Goal: Task Accomplishment & Management: Manage account settings

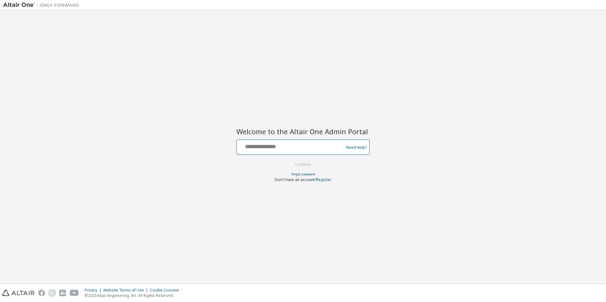
click at [266, 144] on input "text" at bounding box center [291, 145] width 104 height 9
type input "**********"
click at [302, 164] on button "Continue" at bounding box center [302, 165] width 29 height 10
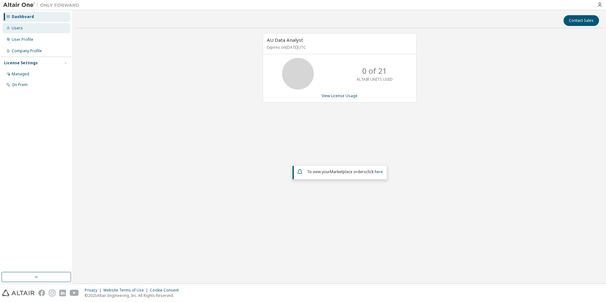
click at [17, 29] on div "Users" at bounding box center [17, 28] width 11 height 5
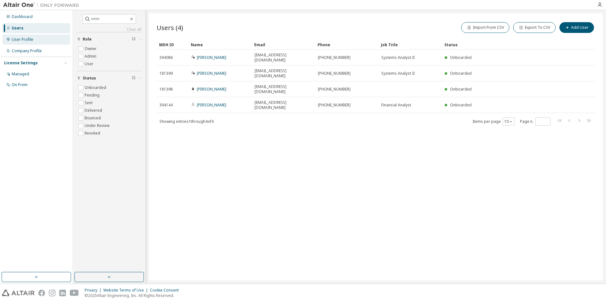
click at [22, 42] on div "User Profile" at bounding box center [23, 39] width 22 height 5
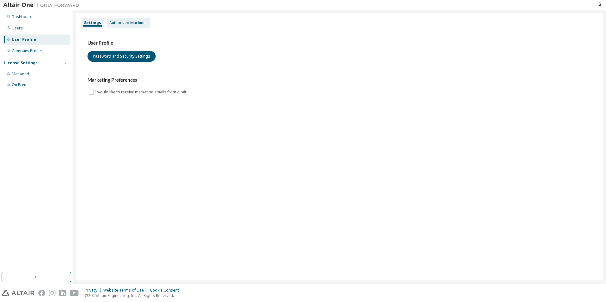
click at [131, 22] on div "Authorized Machines" at bounding box center [128, 22] width 38 height 5
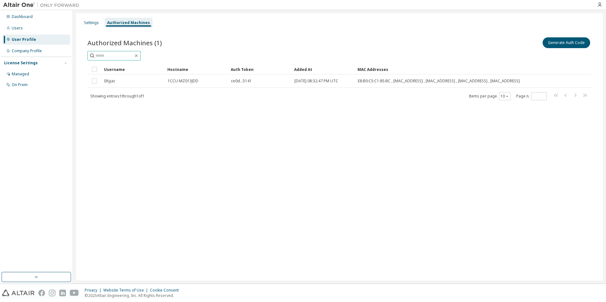
click at [106, 55] on input "text" at bounding box center [114, 56] width 38 height 6
type input "**********"
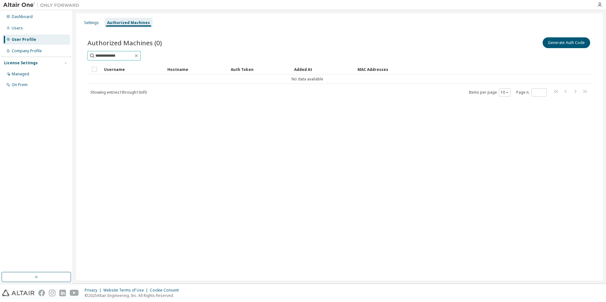
drag, startPoint x: 128, startPoint y: 56, endPoint x: 68, endPoint y: 59, distance: 59.9
click at [68, 59] on div "**********" at bounding box center [303, 147] width 606 height 274
click at [22, 74] on div "Managed" at bounding box center [20, 74] width 17 height 5
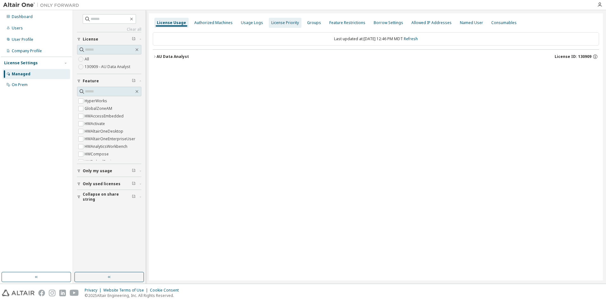
click at [201, 24] on div "Authorized Machines" at bounding box center [213, 22] width 38 height 5
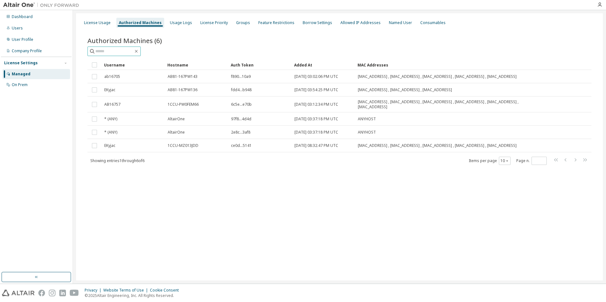
paste input "**********"
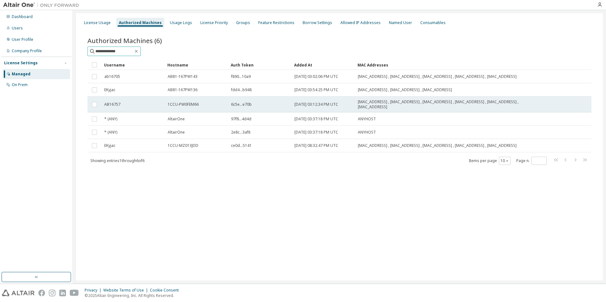
type input "**********"
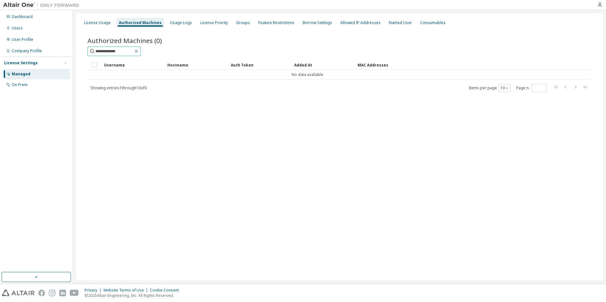
click at [139, 52] on icon "button" at bounding box center [136, 51] width 5 height 5
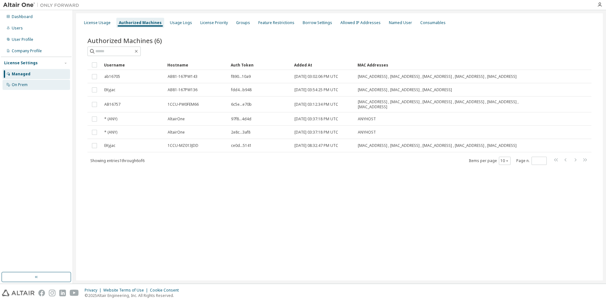
click at [21, 85] on div "On Prem" at bounding box center [20, 84] width 16 height 5
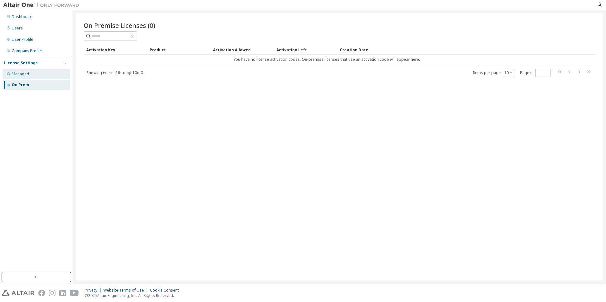
click at [14, 74] on div "Managed" at bounding box center [20, 74] width 17 height 5
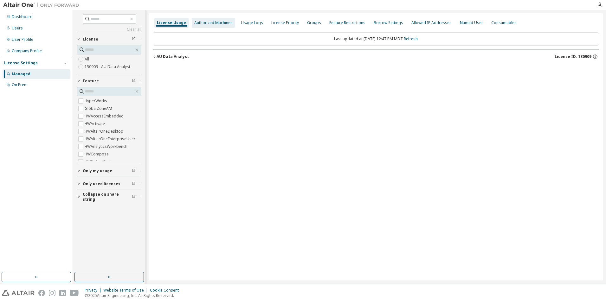
click at [200, 20] on div "Authorized Machines" at bounding box center [213, 23] width 43 height 10
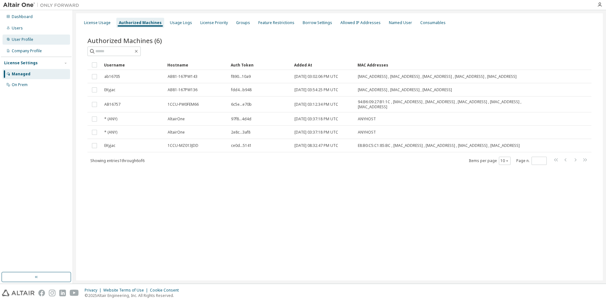
click at [20, 41] on div "User Profile" at bounding box center [23, 39] width 22 height 5
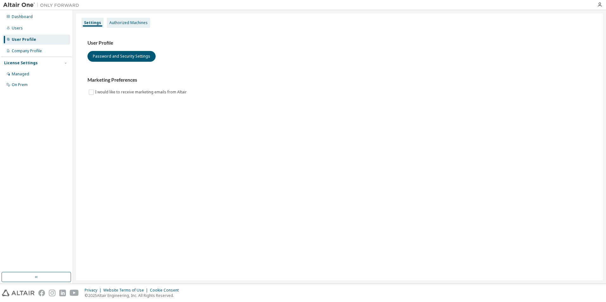
click at [123, 24] on div "Authorized Machines" at bounding box center [128, 22] width 38 height 5
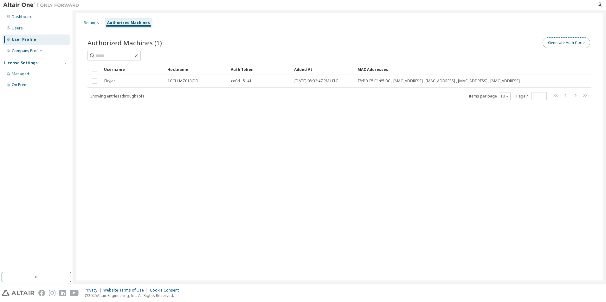
click at [560, 44] on button "Generate Auth Code" at bounding box center [566, 42] width 48 height 11
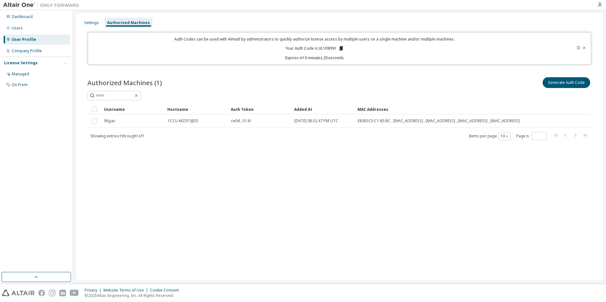
click at [584, 47] on icon at bounding box center [584, 48] width 4 height 4
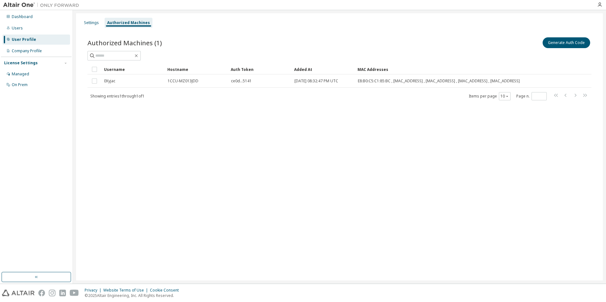
click at [19, 39] on div "User Profile" at bounding box center [24, 39] width 24 height 5
click at [15, 29] on div "Users" at bounding box center [17, 28] width 11 height 5
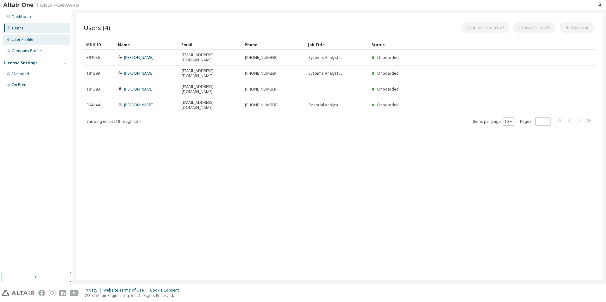
click at [20, 40] on div "User Profile" at bounding box center [23, 39] width 22 height 5
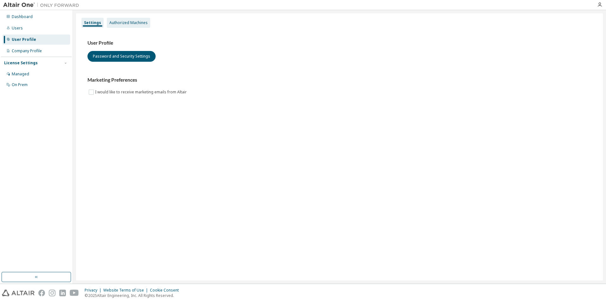
click at [114, 25] on div "Authorized Machines" at bounding box center [128, 23] width 43 height 10
click at [135, 21] on div "Authorized Machines" at bounding box center [128, 22] width 38 height 5
